Goal: Answer question/provide support

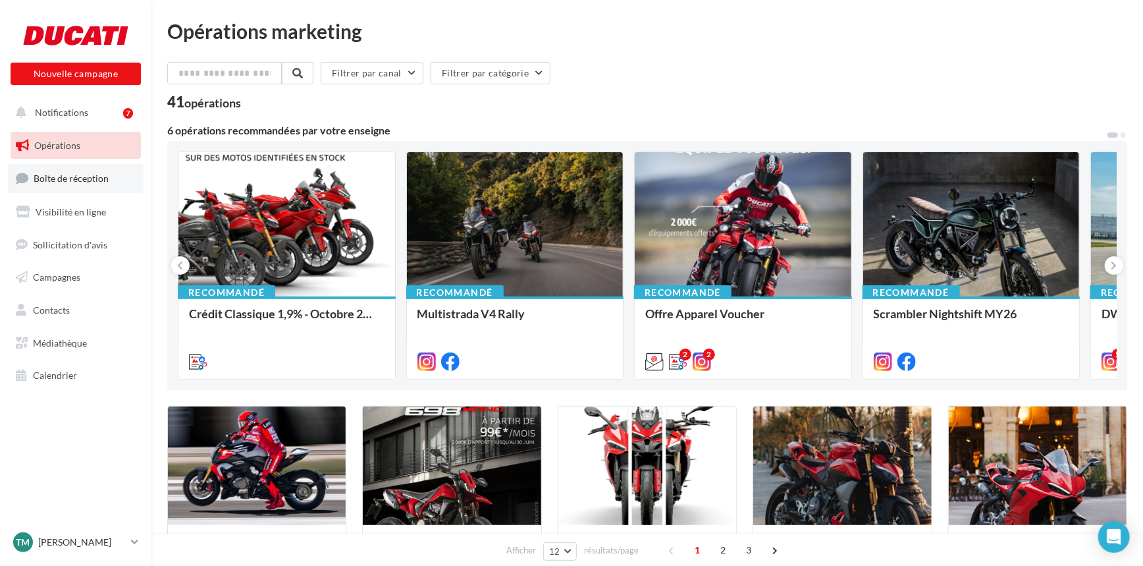
click at [62, 177] on span "Boîte de réception" at bounding box center [71, 177] width 75 height 11
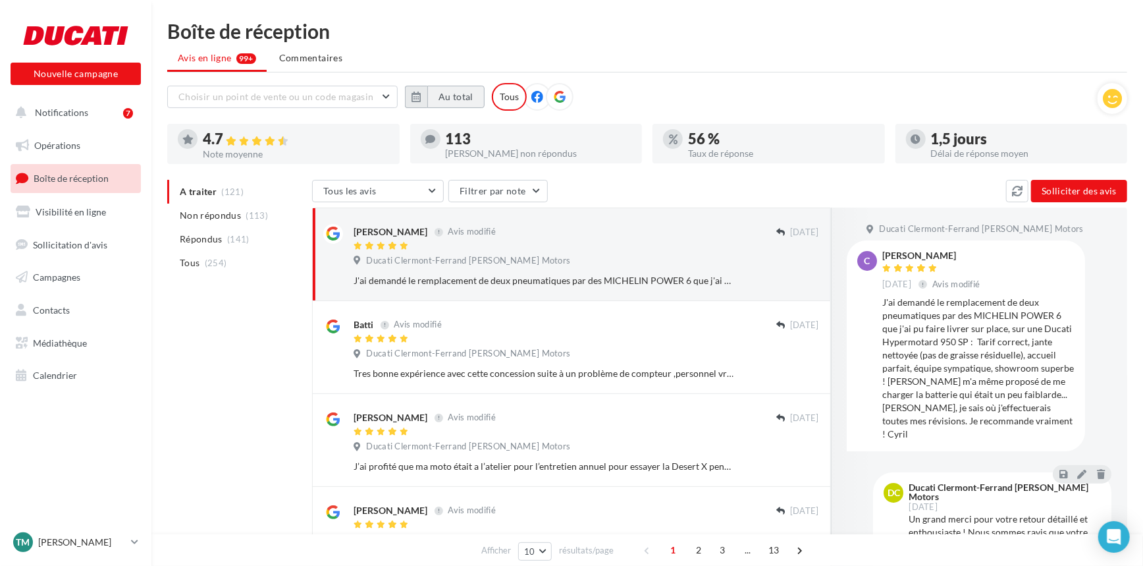
click at [450, 98] on button "Au total" at bounding box center [455, 97] width 57 height 22
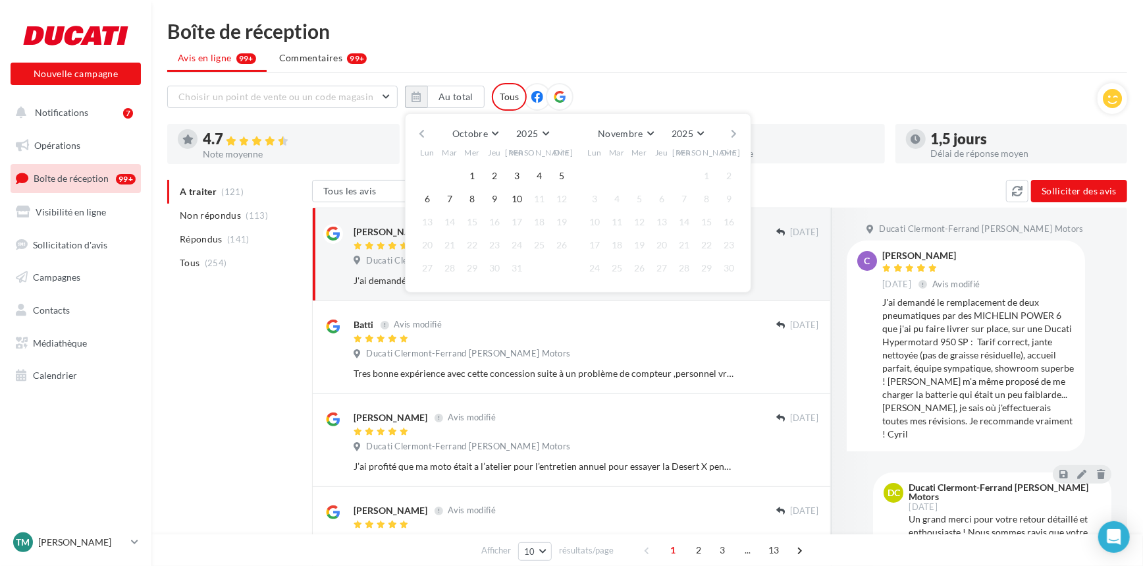
click at [421, 134] on button "button" at bounding box center [421, 133] width 11 height 18
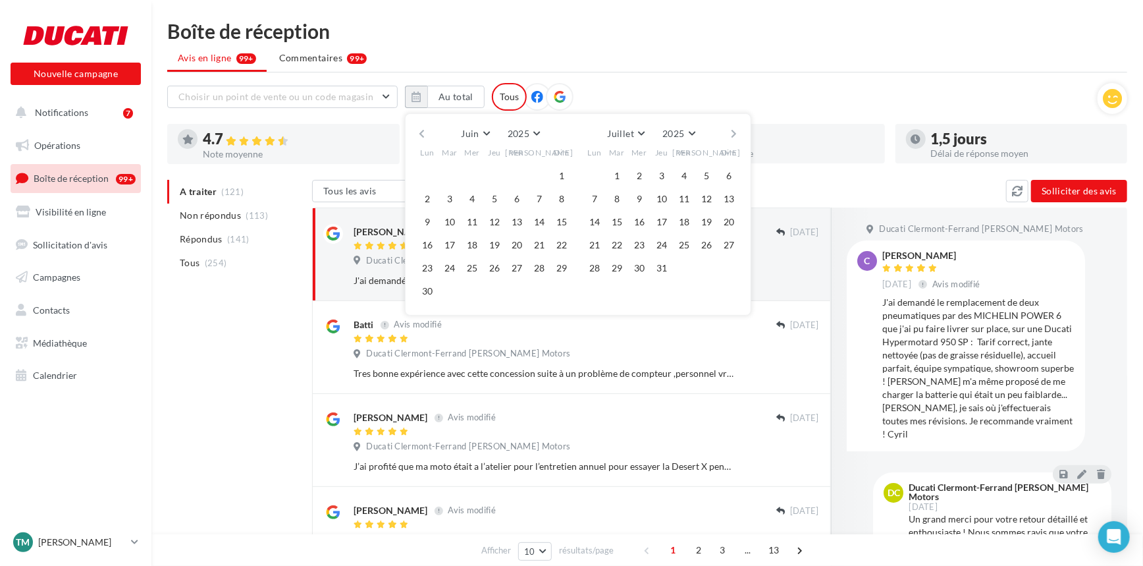
click at [421, 134] on button "button" at bounding box center [421, 133] width 11 height 18
click at [469, 174] on button "1" at bounding box center [472, 176] width 20 height 20
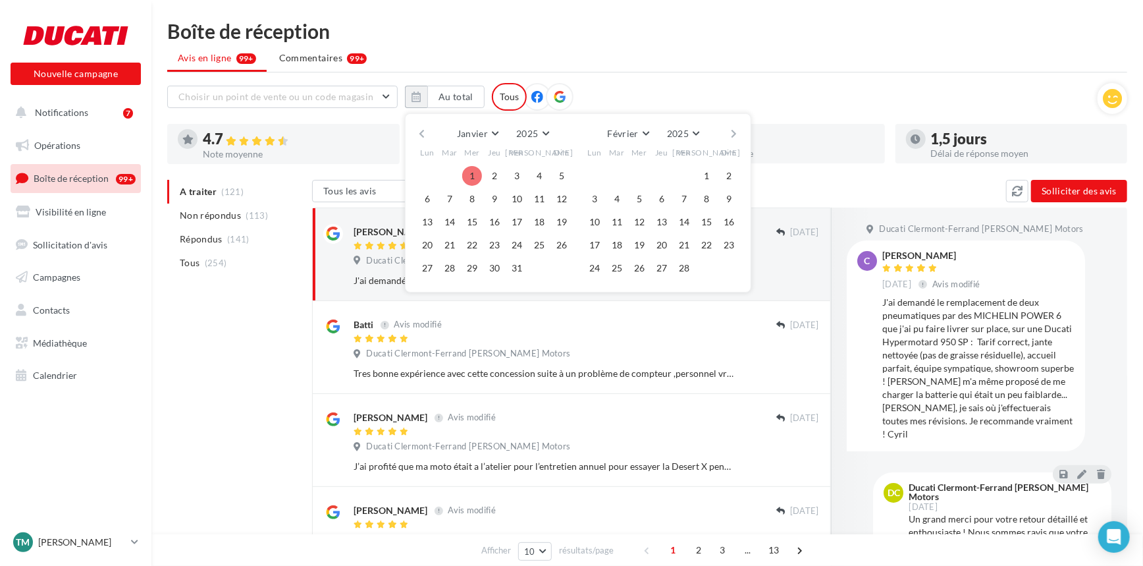
click at [731, 134] on button "button" at bounding box center [734, 133] width 11 height 18
click at [730, 134] on button "button" at bounding box center [734, 133] width 11 height 18
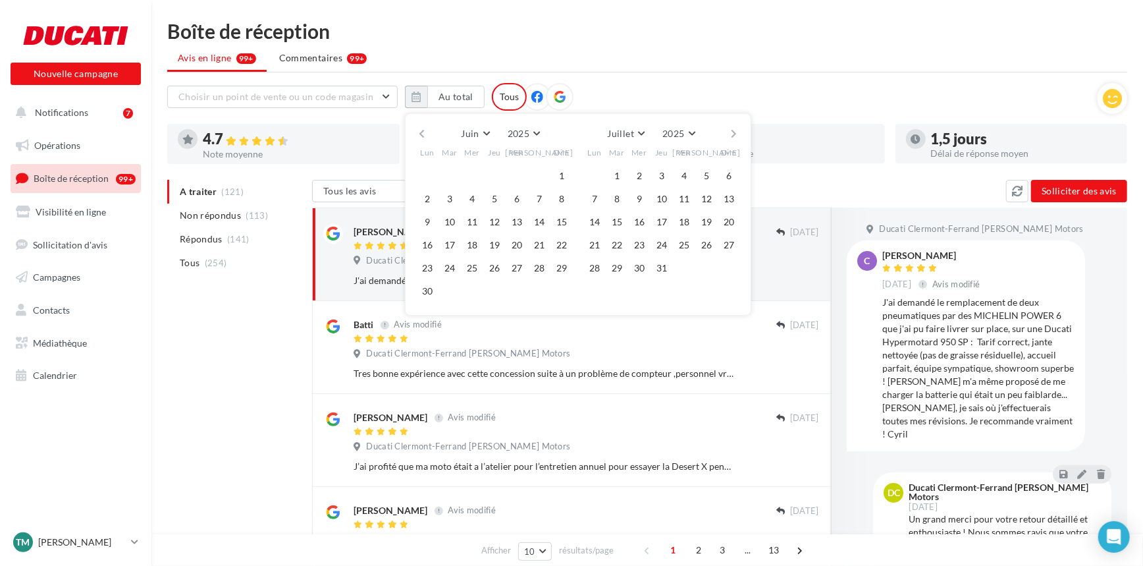
click at [729, 133] on button "button" at bounding box center [734, 133] width 11 height 18
click at [731, 132] on button "button" at bounding box center [734, 133] width 11 height 18
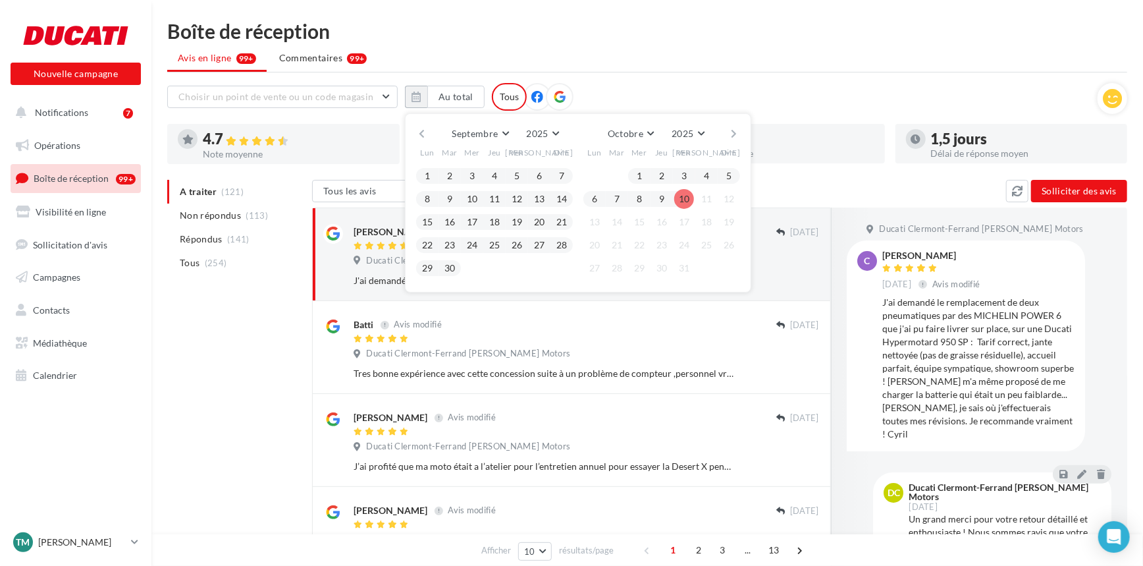
click at [685, 195] on button "10" at bounding box center [684, 199] width 20 height 20
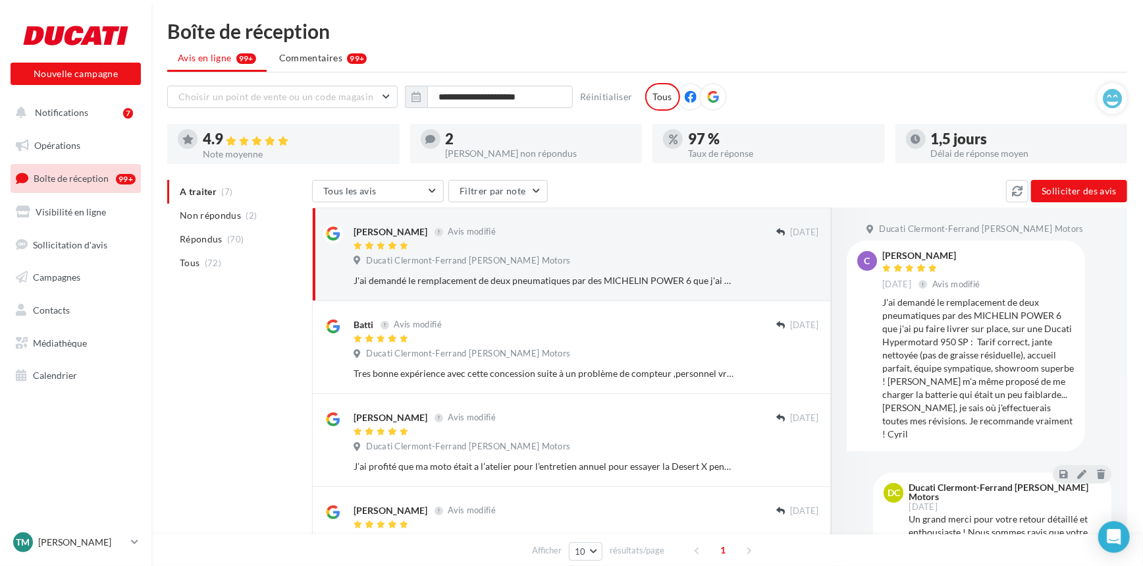
click at [523, 151] on div "[PERSON_NAME] non répondus" at bounding box center [539, 153] width 186 height 9
click at [502, 180] on button "Filtrer par note" at bounding box center [497, 191] width 99 height 22
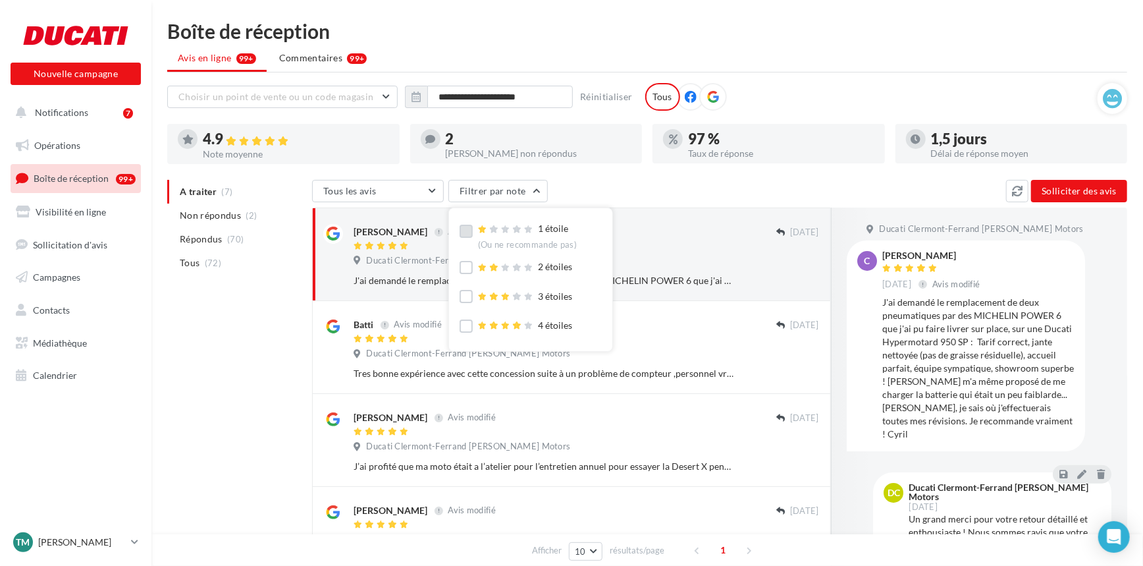
click at [470, 230] on label at bounding box center [466, 230] width 13 height 13
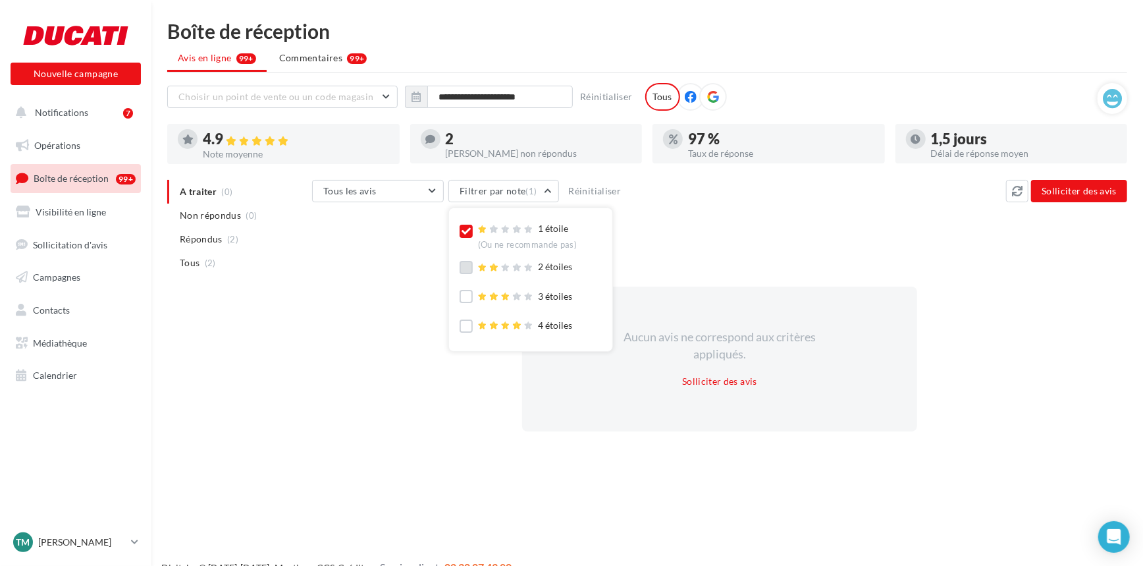
click at [468, 263] on label at bounding box center [466, 267] width 13 height 13
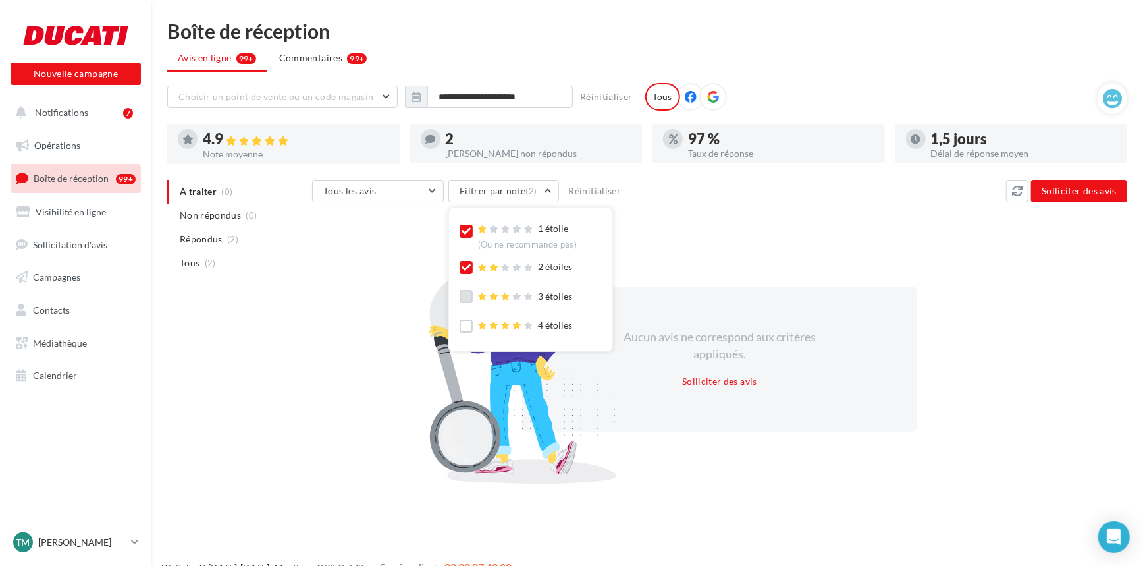
click at [468, 294] on label at bounding box center [466, 296] width 13 height 13
click at [222, 268] on li "Tous (2)" at bounding box center [237, 263] width 140 height 24
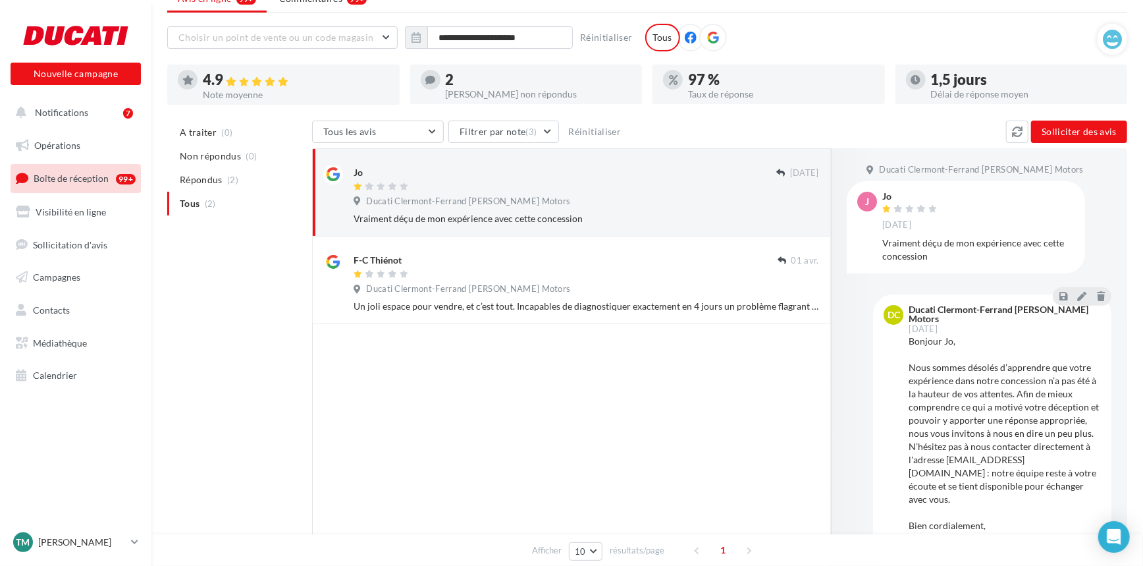
scroll to position [119, 0]
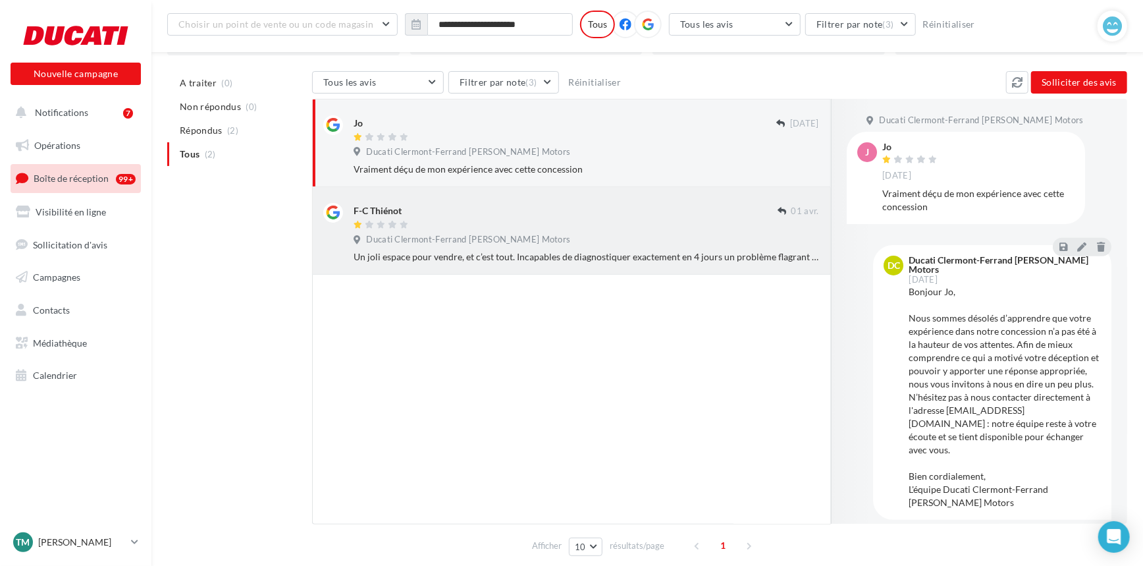
click at [479, 226] on div at bounding box center [566, 225] width 424 height 11
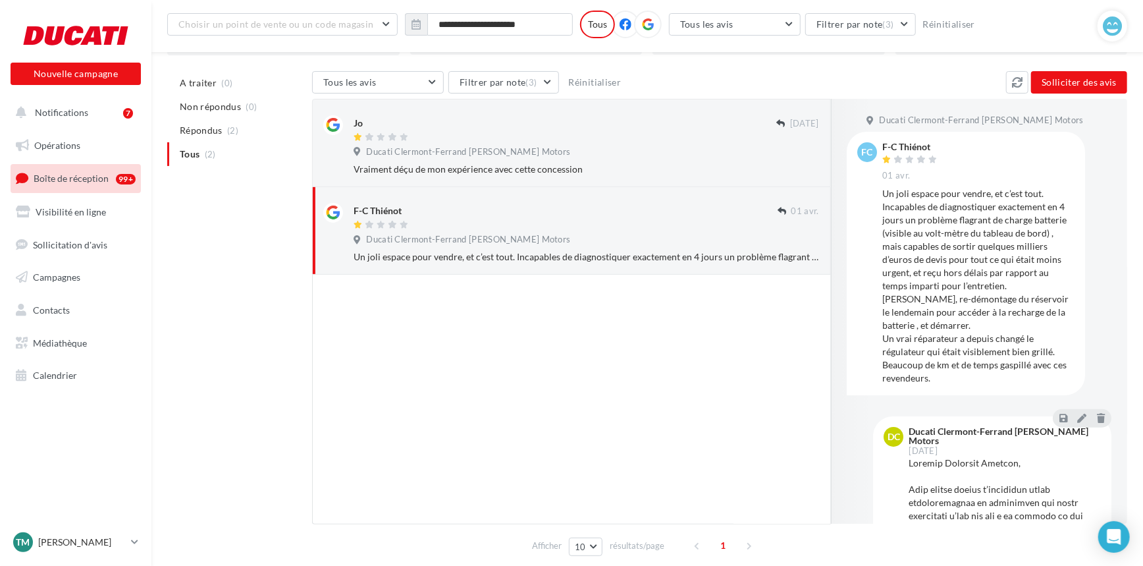
drag, startPoint x: 920, startPoint y: 145, endPoint x: 882, endPoint y: 148, distance: 37.7
click at [882, 148] on div "F-C Thiénot" at bounding box center [911, 146] width 58 height 9
copy div "F-C Thiénot"
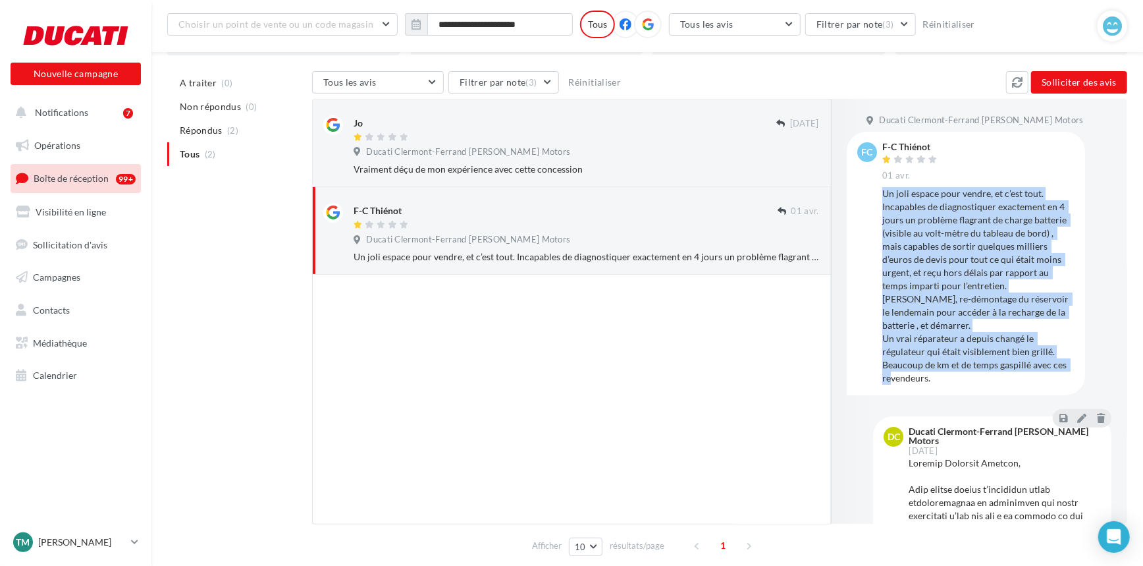
drag, startPoint x: 959, startPoint y: 377, endPoint x: 881, endPoint y: 198, distance: 195.2
click at [881, 198] on div "FC F-C Thiénot [DATE] Un joli espace pour vendre, et c’est tout. Incapables de …" at bounding box center [965, 263] width 217 height 242
copy div "Un joli espace pour vendre, et c’est tout. Incapables de diagnostiquer exacteme…"
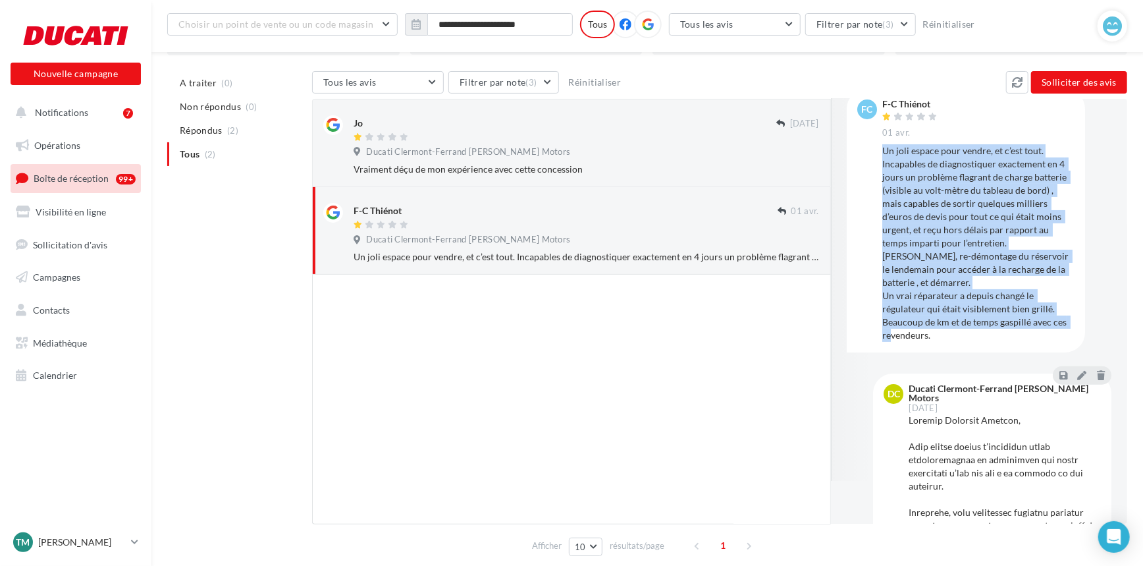
scroll to position [179, 0]
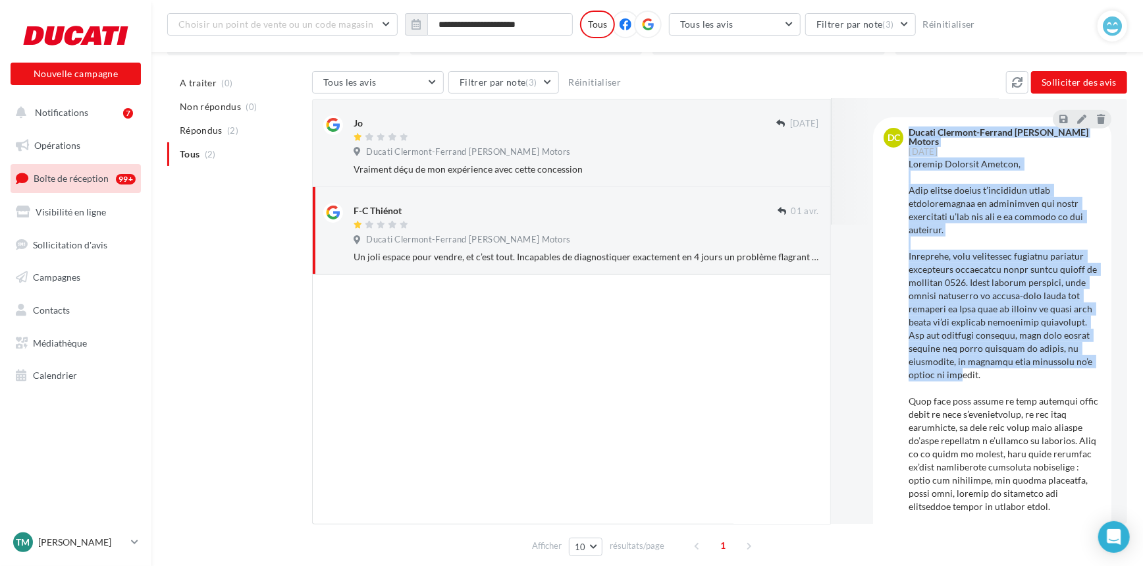
drag, startPoint x: 905, startPoint y: 284, endPoint x: 1016, endPoint y: 375, distance: 143.6
click at [1016, 375] on div "DC Ducati Clermont-Ferrand [PERSON_NAME] Motors [DATE]" at bounding box center [991, 498] width 217 height 741
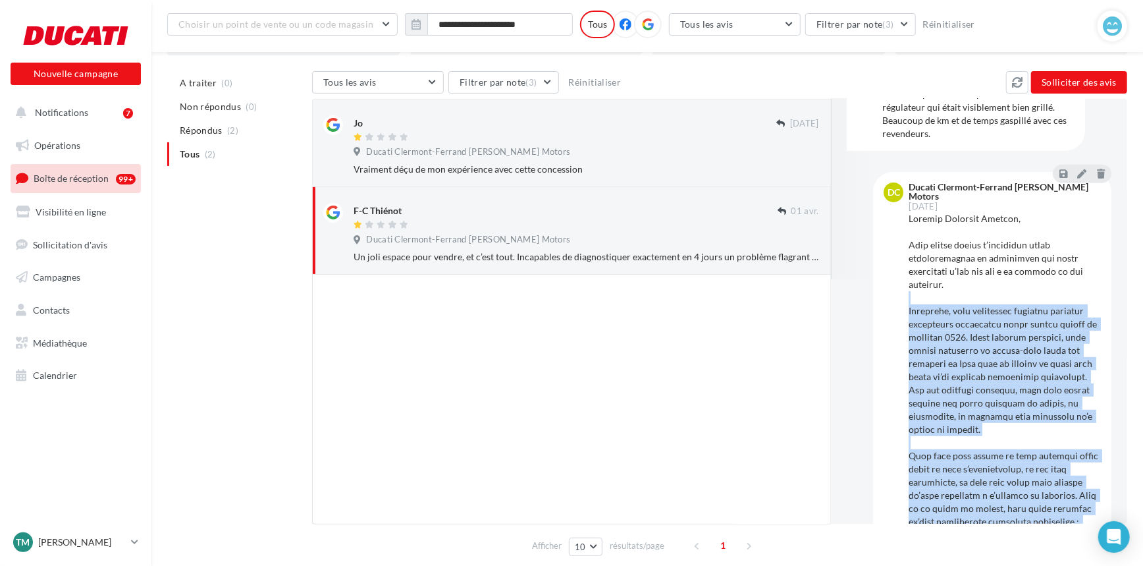
scroll to position [239, 0]
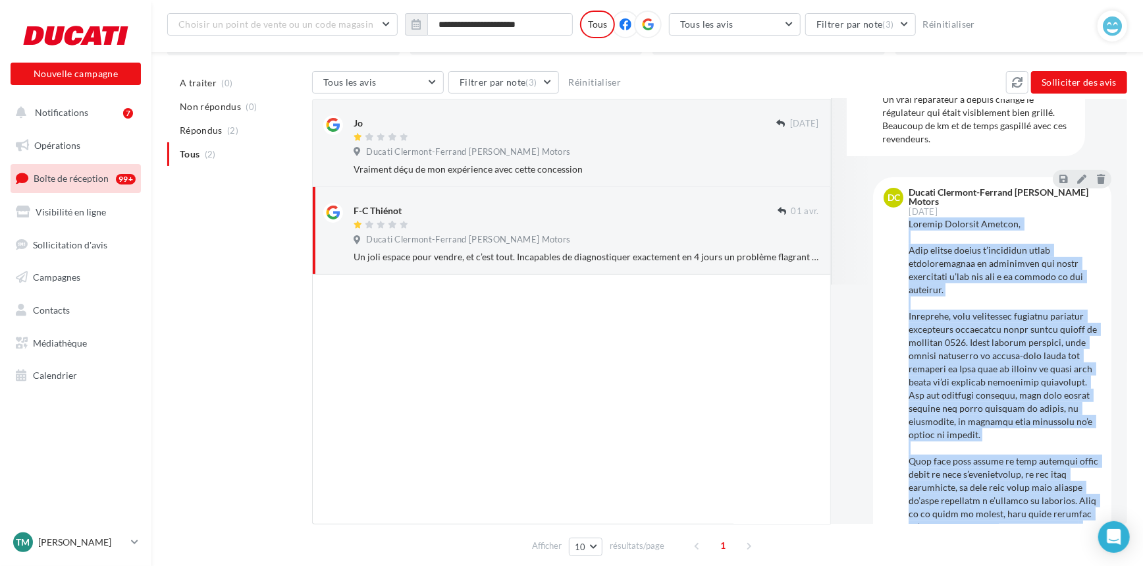
drag, startPoint x: 1007, startPoint y: 498, endPoint x: 909, endPoint y: 224, distance: 291.7
click at [909, 224] on div at bounding box center [1005, 572] width 192 height 711
copy div "Loremip Dolorsit Ametcon, Adip elitse doeius t’incididun utlab etdoloremagnaa e…"
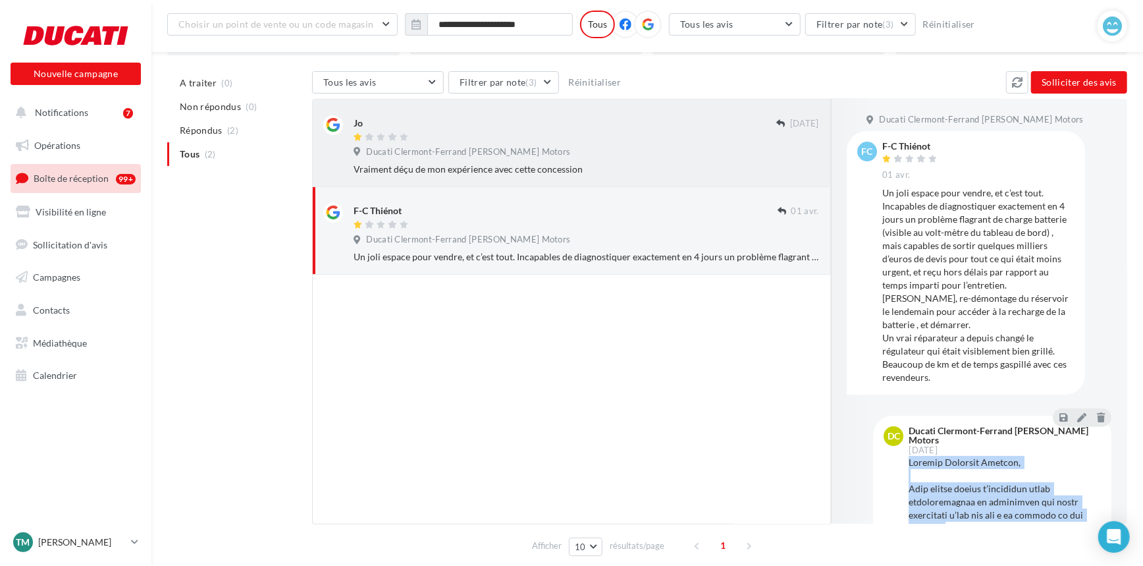
scroll to position [0, 0]
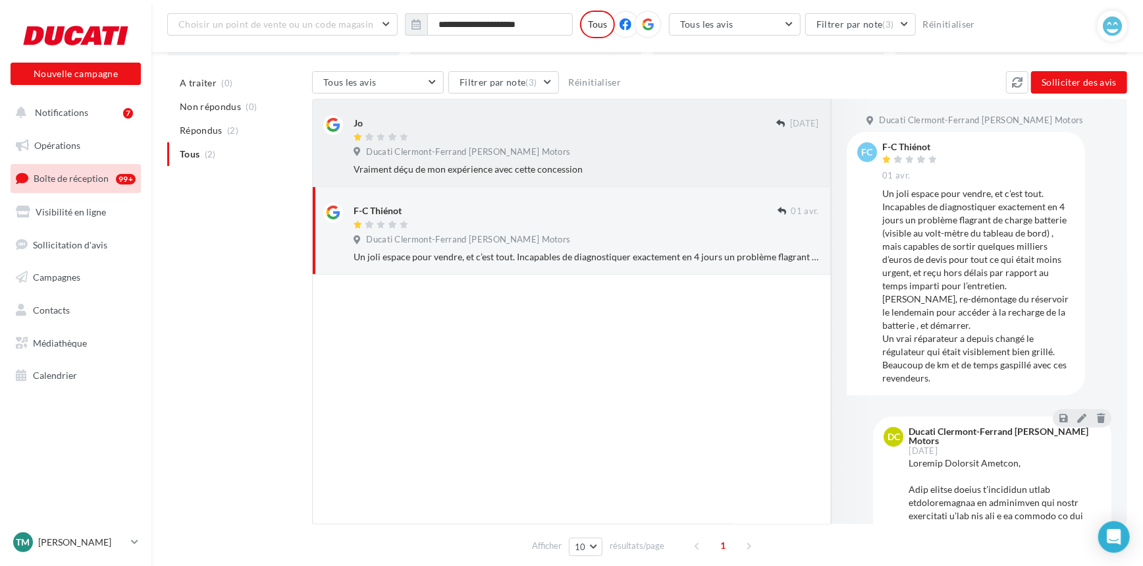
click at [562, 144] on div "Jo [DATE] Ducati Clermont-Ferrand [PERSON_NAME] Motors Vraiment déçu de mon exp…" at bounding box center [586, 145] width 465 height 61
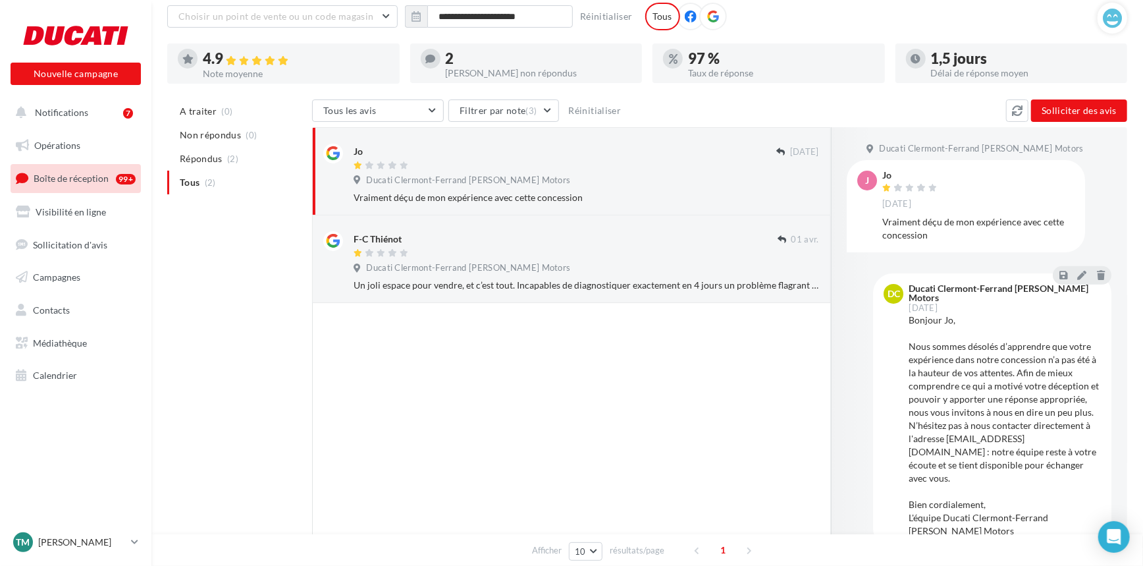
scroll to position [59, 0]
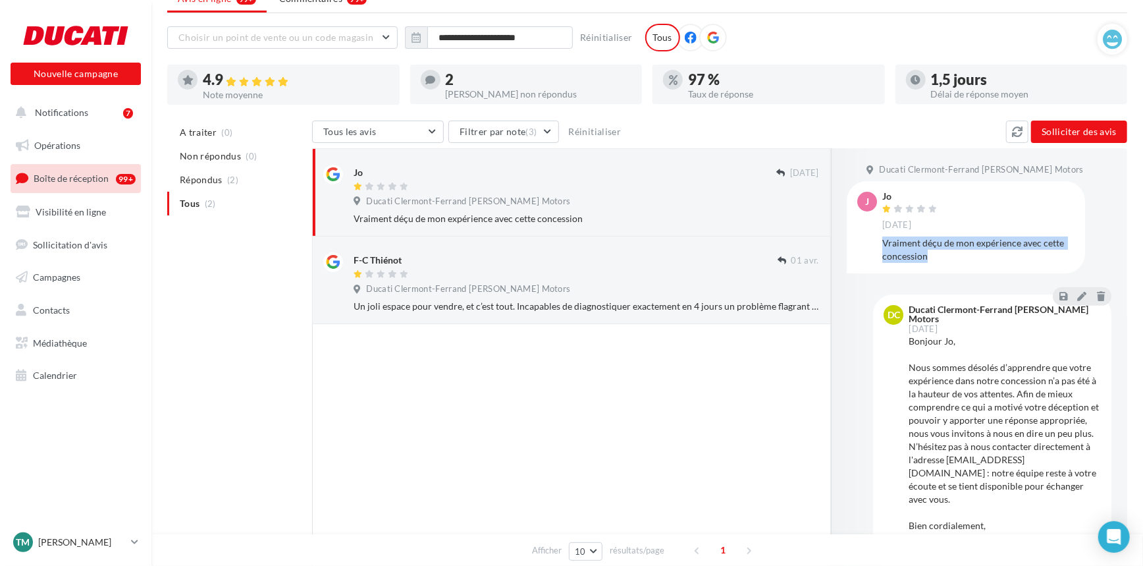
drag, startPoint x: 947, startPoint y: 263, endPoint x: 882, endPoint y: 246, distance: 67.4
click at [882, 246] on div "[PERSON_NAME] [DATE] Vraiment déçu de mon expérience avec cette concession" at bounding box center [966, 227] width 238 height 92
copy div "Vraiment déçu de mon expérience avec cette concession"
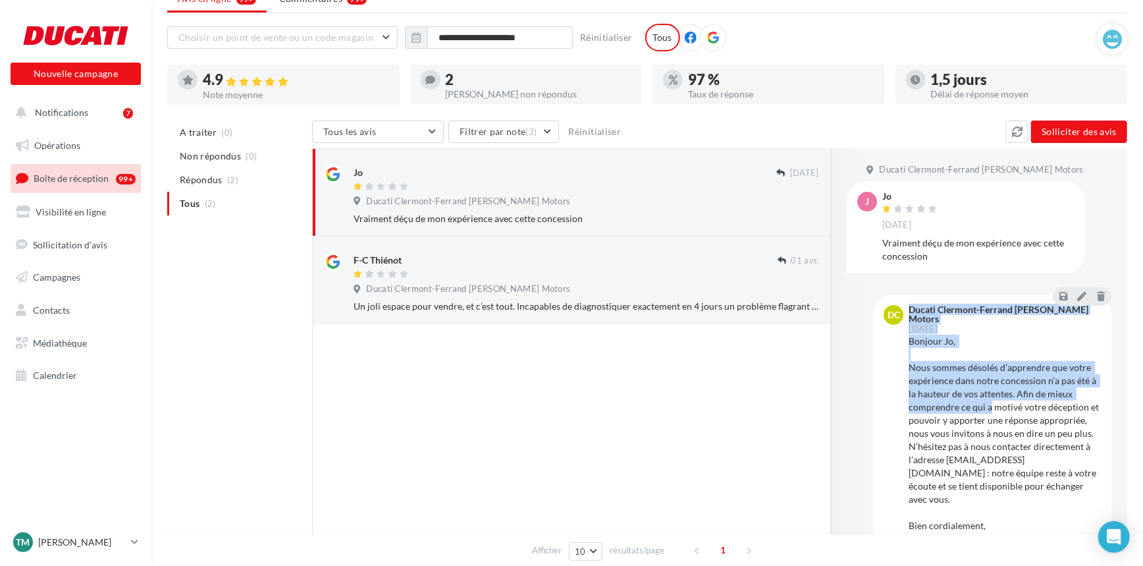
scroll to position [1, 0]
drag, startPoint x: 904, startPoint y: 344, endPoint x: 988, endPoint y: 400, distance: 101.5
click at [988, 400] on div "DC Ducati Clermont-Ferrand [PERSON_NAME] Motors [DATE] Bonjour Jo, Nous sommes …" at bounding box center [991, 429] width 217 height 253
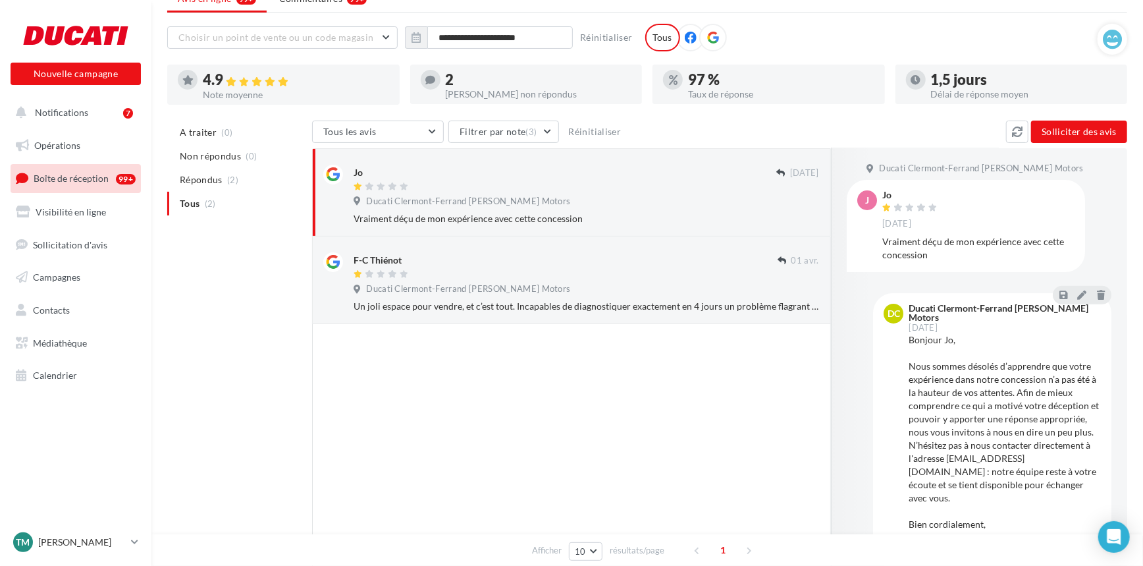
click at [994, 401] on div "Bonjour Jo, Nous sommes désolés d’apprendre que votre expérience dans notre con…" at bounding box center [1005, 445] width 192 height 224
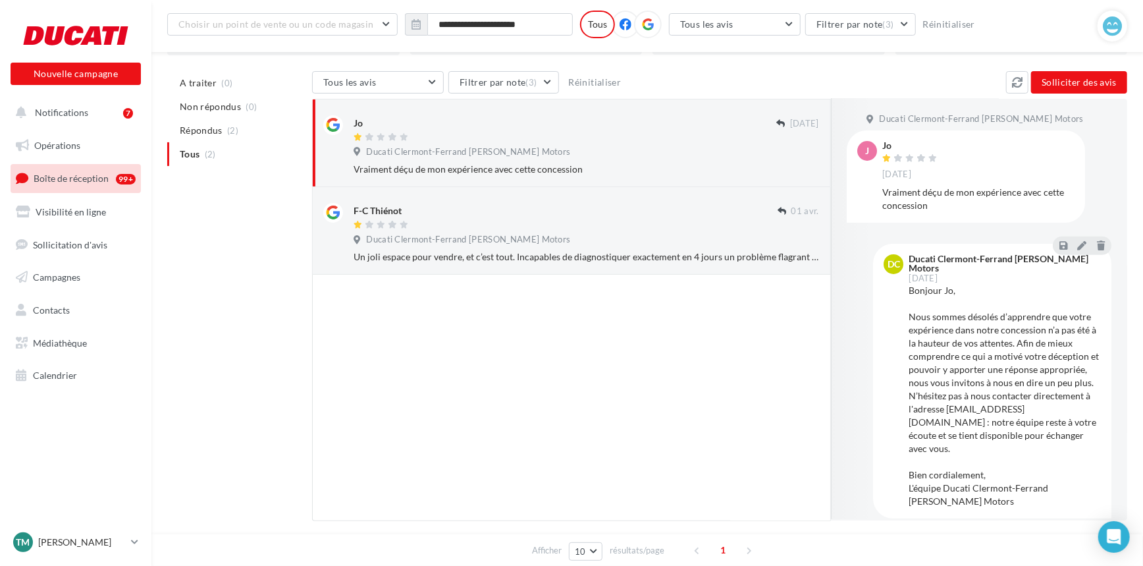
scroll to position [0, 0]
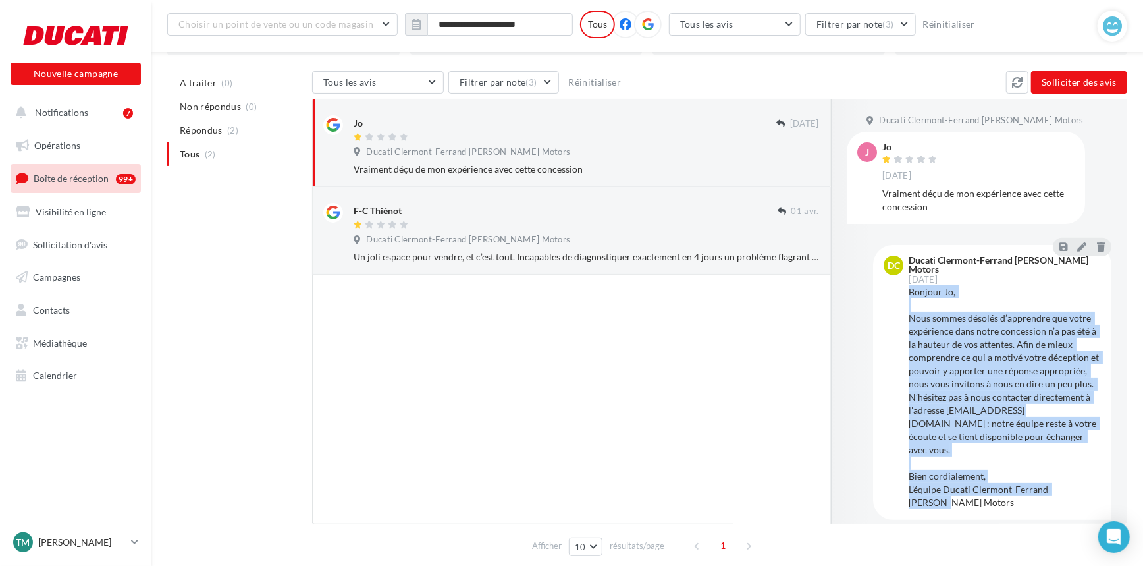
drag, startPoint x: 988, startPoint y: 488, endPoint x: 910, endPoint y: 295, distance: 208.3
click at [910, 295] on div "Bonjour Jo, Nous sommes désolés d’apprendre que votre expérience dans notre con…" at bounding box center [1005, 397] width 192 height 224
copy div "Bonjour [PERSON_NAME], Nous sommes désolés d’apprendre que votre expérience dan…"
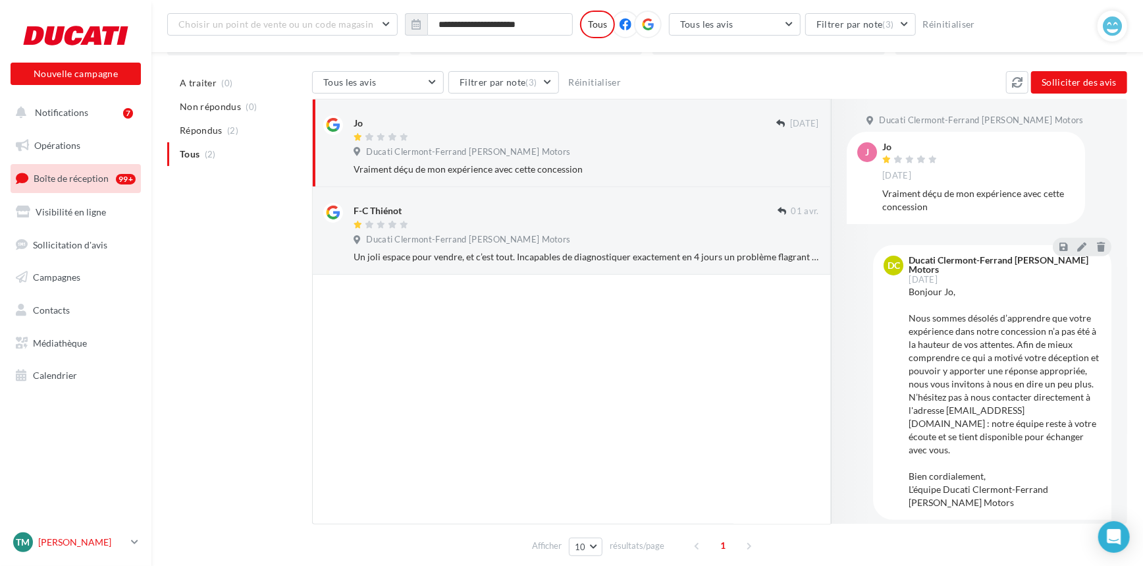
click at [78, 552] on div "TM [PERSON_NAME] [EMAIL_ADDRESS][DOMAIN_NAME]" at bounding box center [69, 542] width 113 height 20
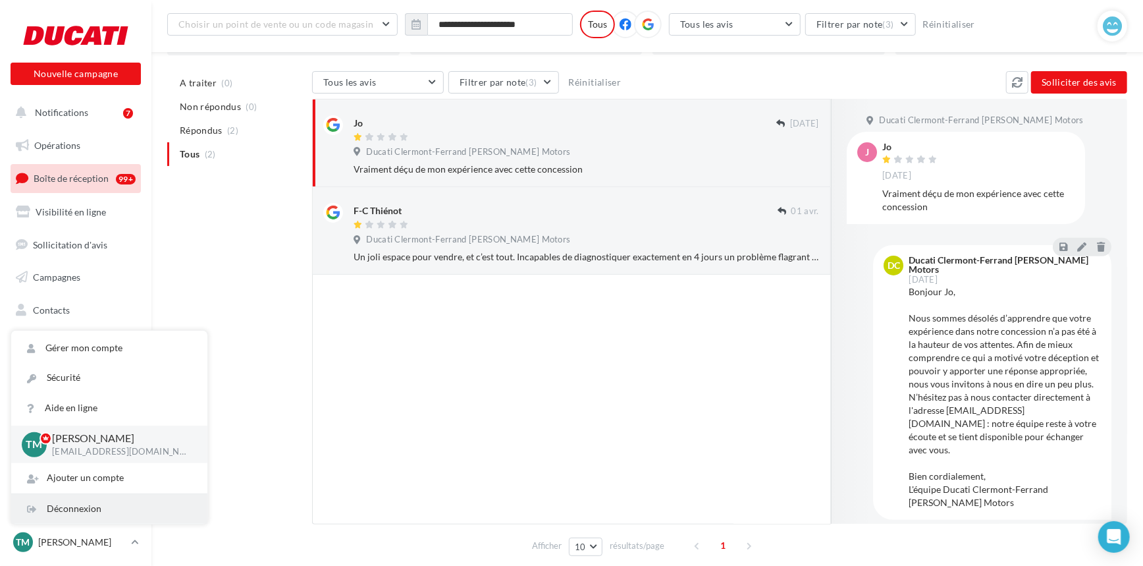
click at [95, 507] on div "Déconnexion" at bounding box center [109, 509] width 196 height 30
